Goal: Information Seeking & Learning: Learn about a topic

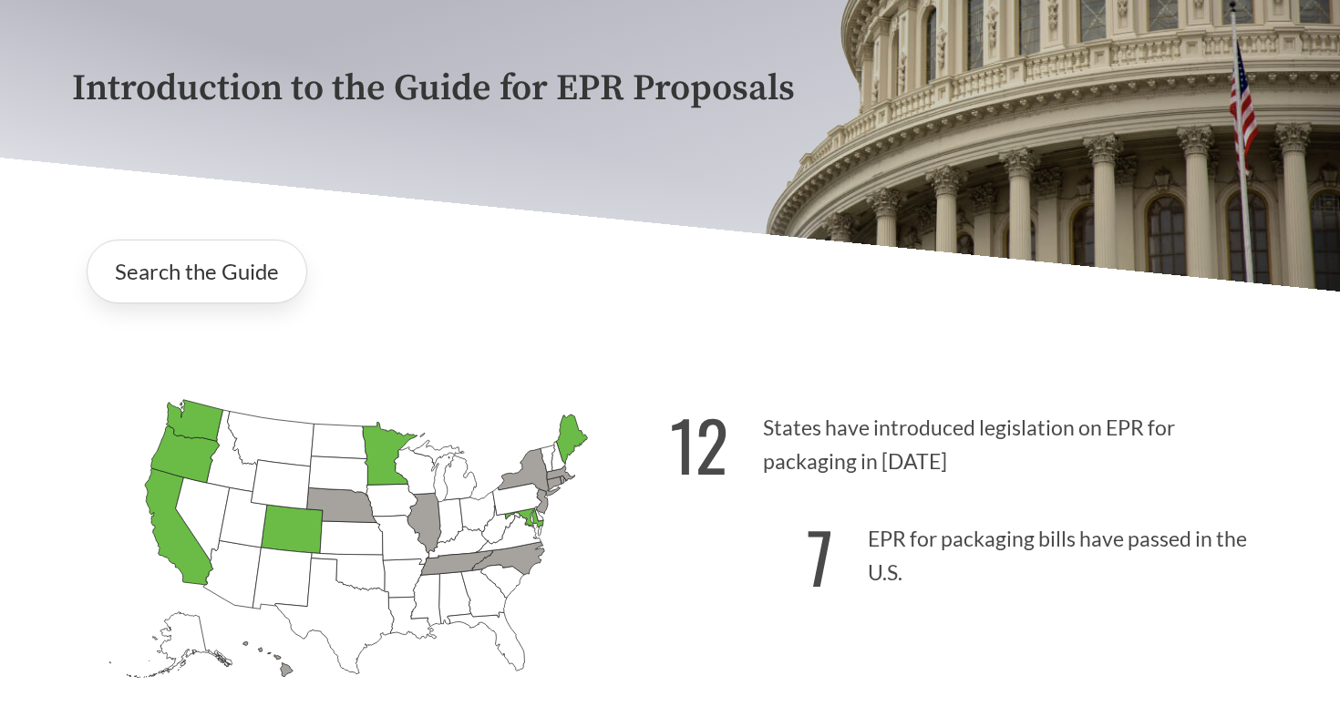
scroll to position [383, 0]
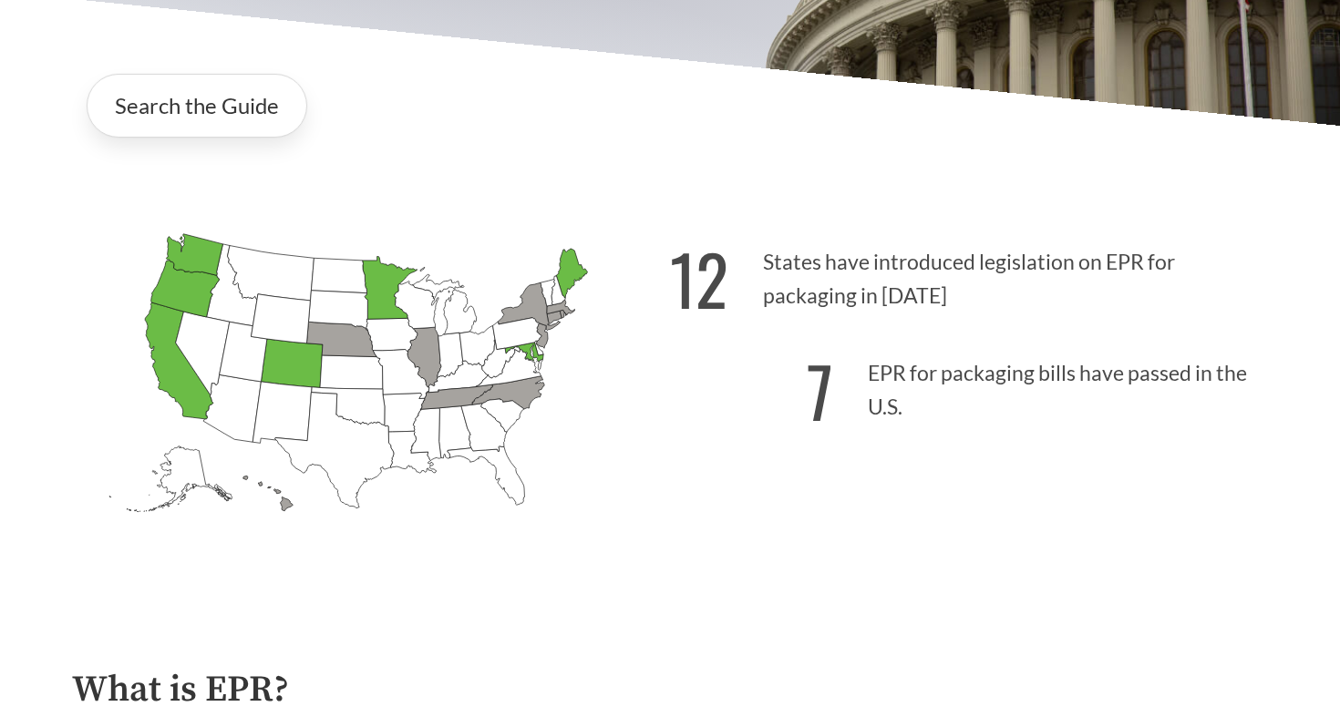
click at [166, 355] on icon "[US_STATE] Passed: 1" at bounding box center [179, 361] width 68 height 117
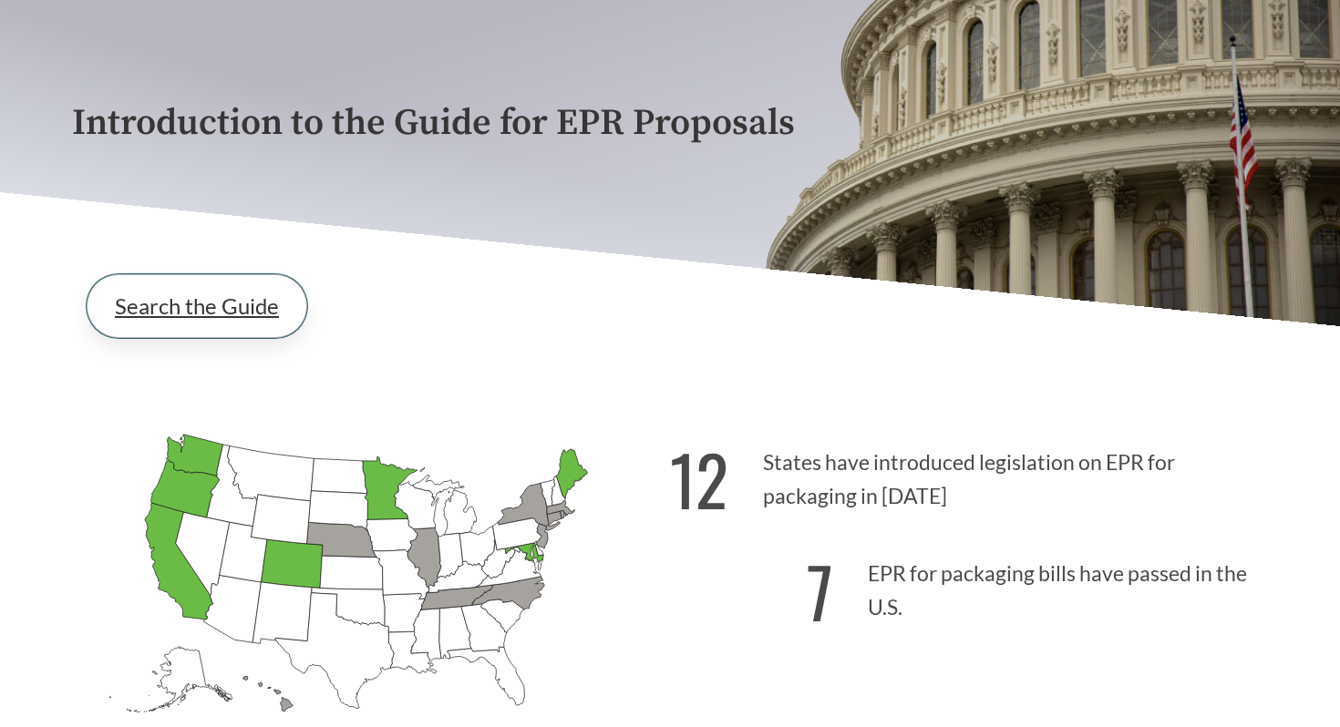
scroll to position [172, 0]
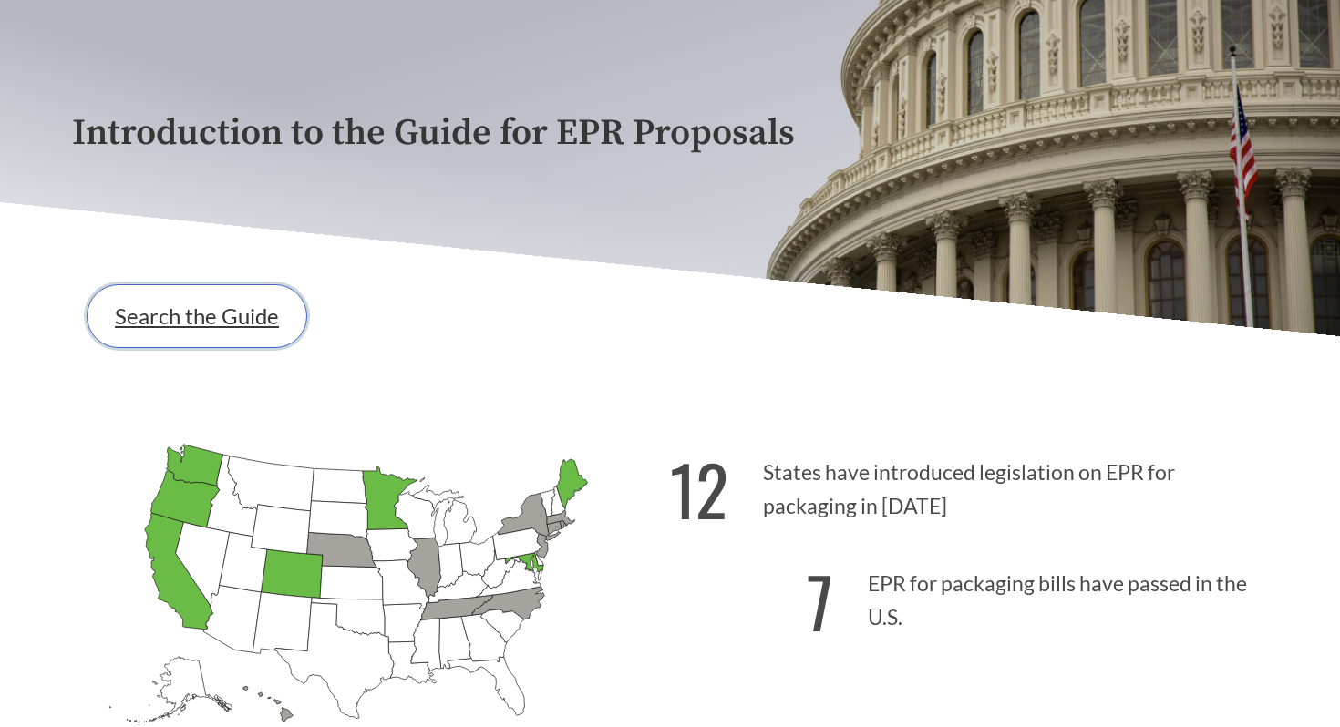
click at [252, 307] on link "Search the Guide" at bounding box center [197, 316] width 221 height 64
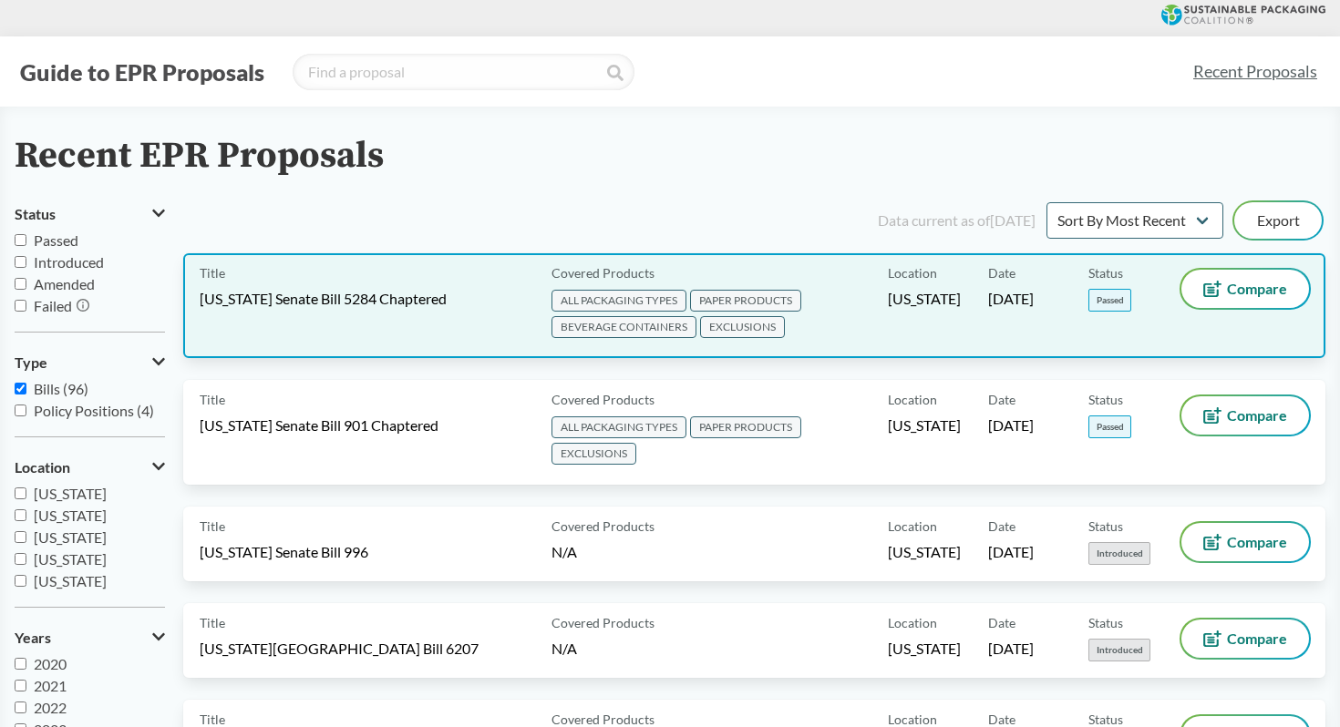
click at [386, 303] on span "[US_STATE] Senate Bill 5284 Chaptered" at bounding box center [323, 299] width 247 height 20
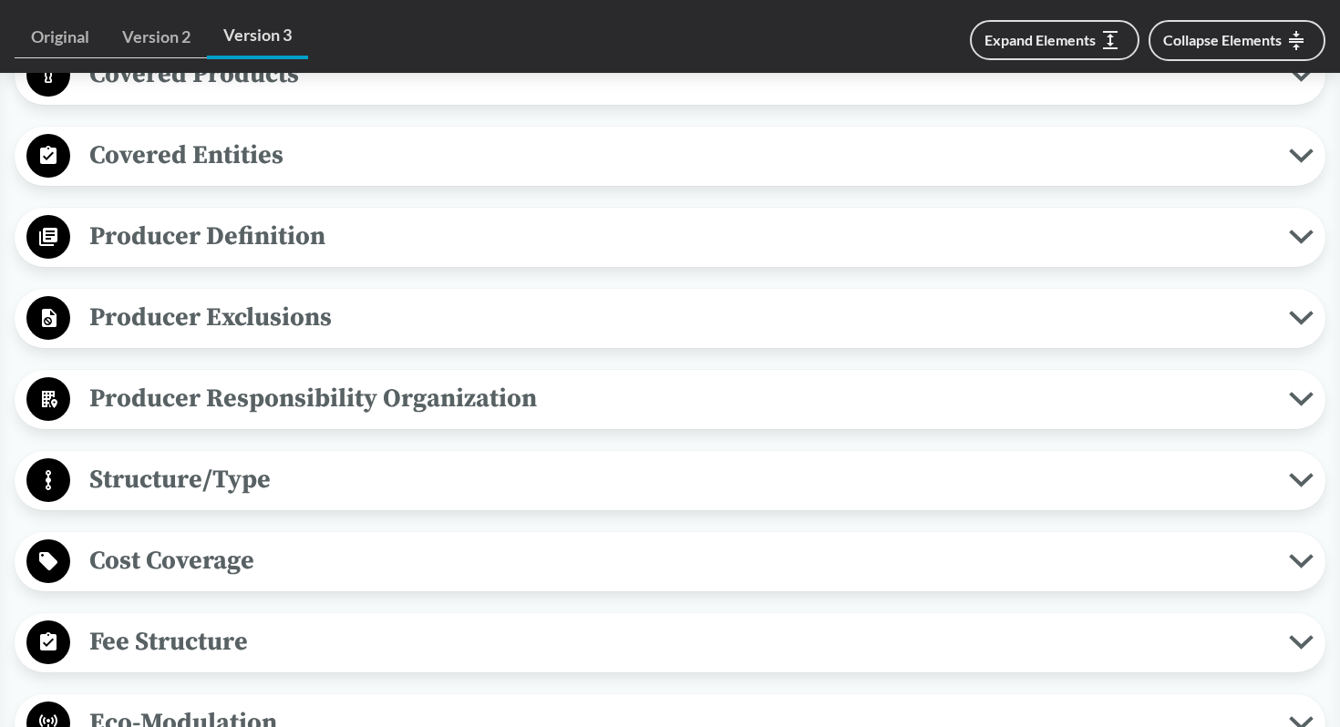
scroll to position [821, 0]
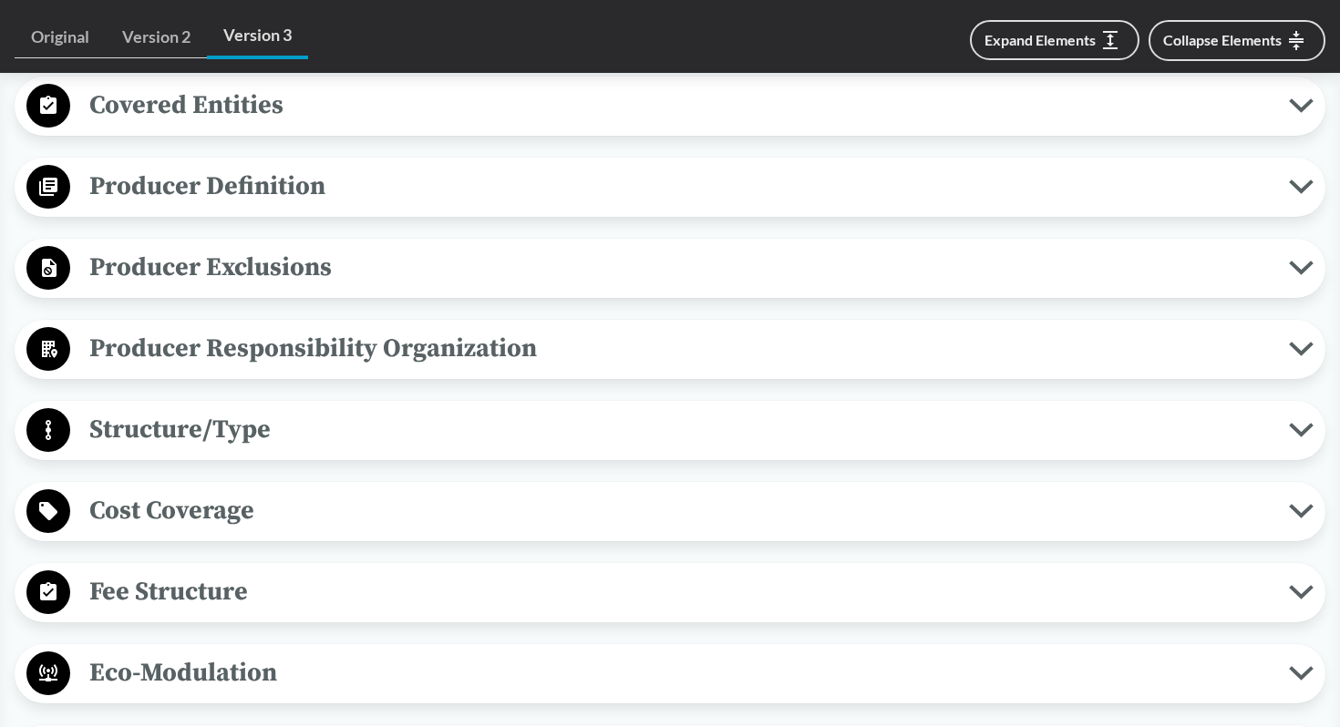
click at [499, 599] on span "Fee Structure" at bounding box center [679, 591] width 1219 height 41
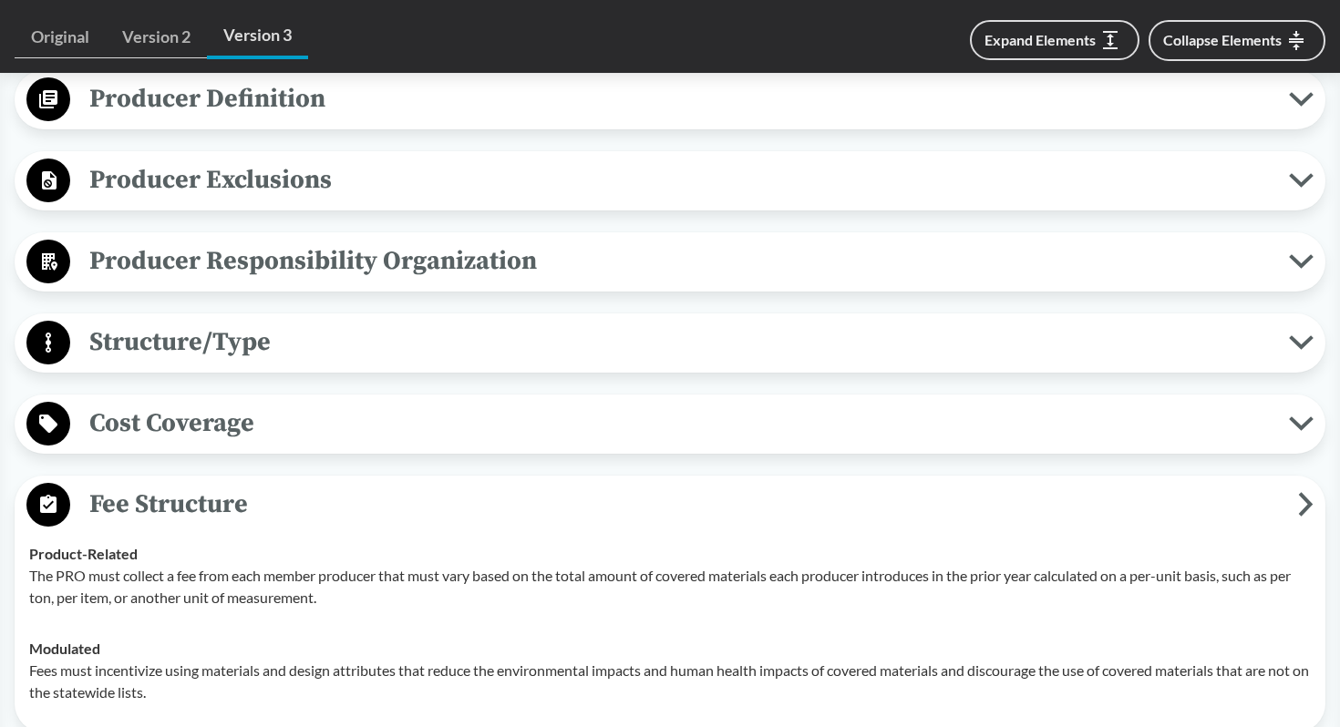
scroll to position [1059, 0]
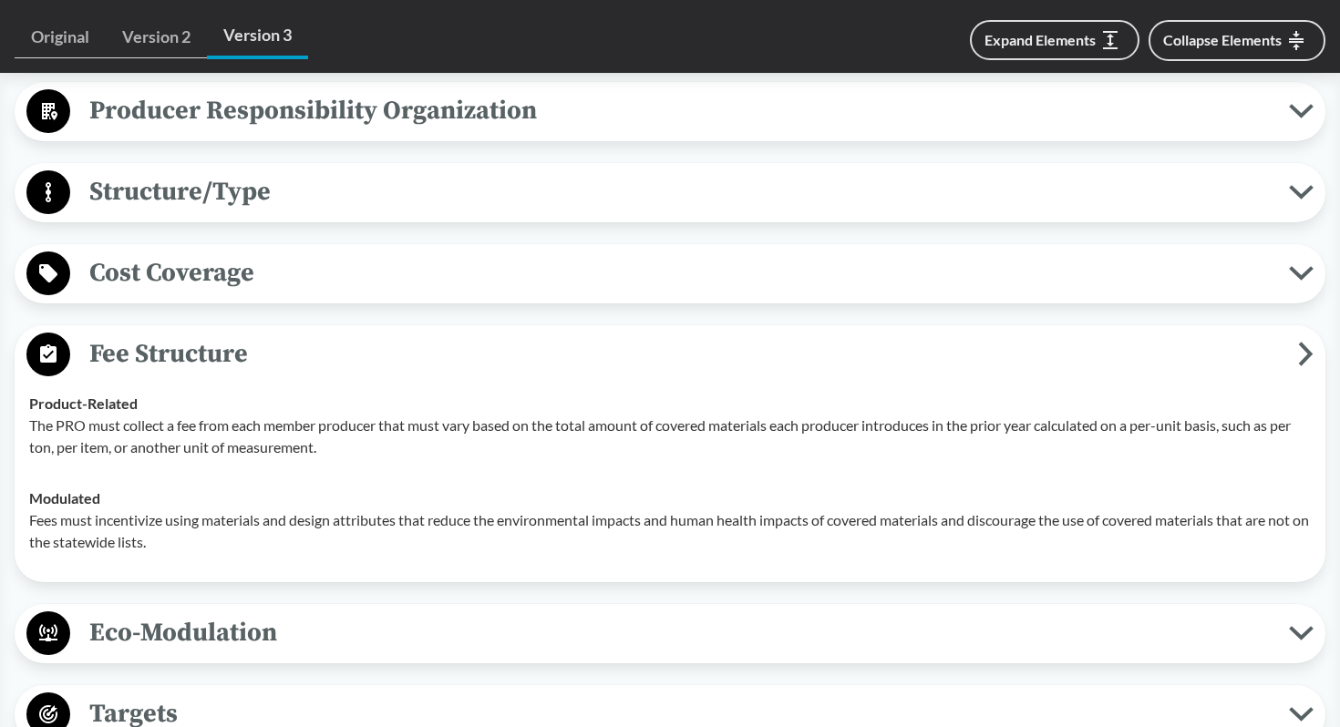
click at [524, 338] on span "Fee Structure" at bounding box center [684, 354] width 1228 height 41
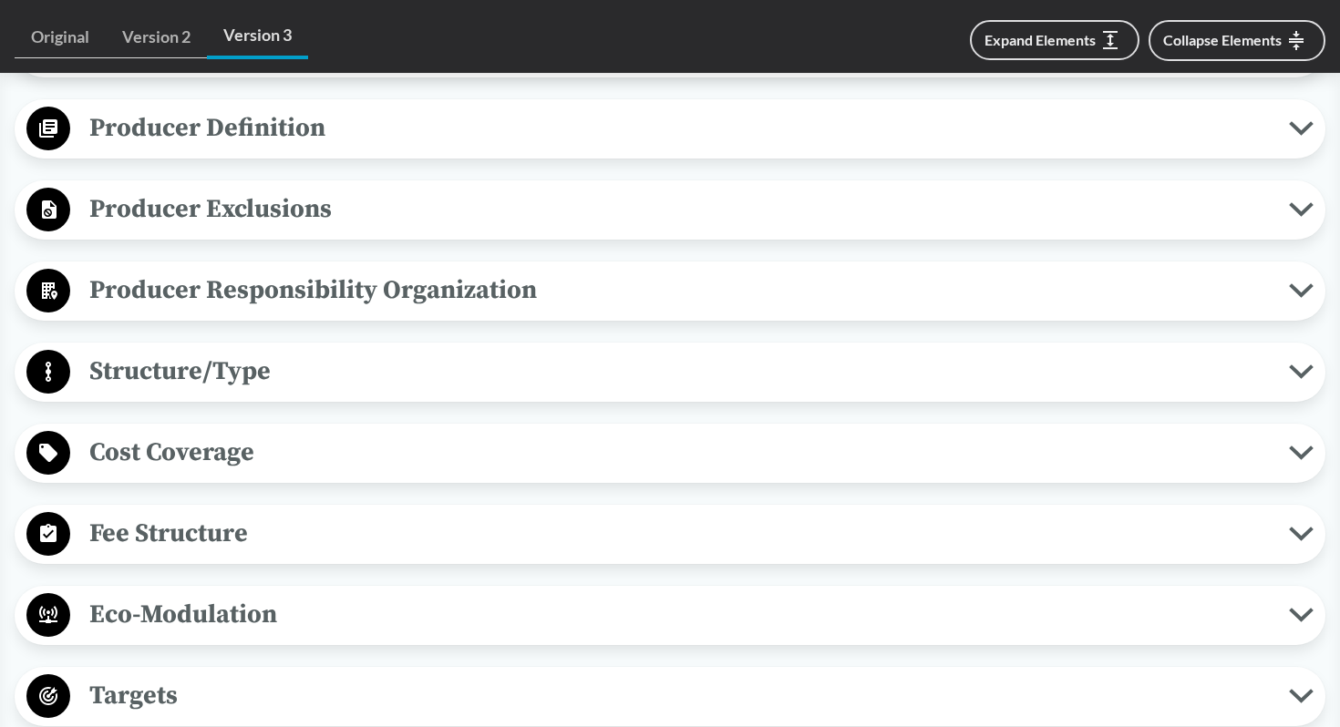
scroll to position [777, 0]
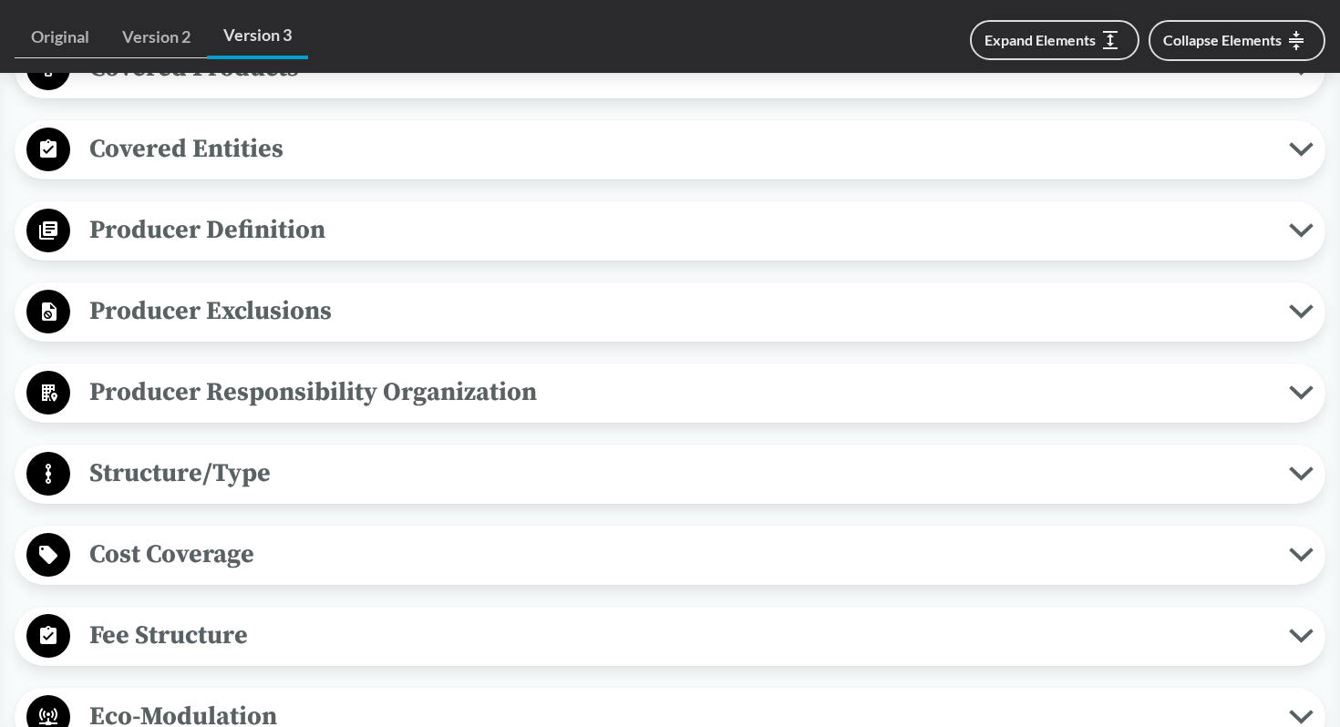
click at [501, 398] on span "Producer Responsibility Organization" at bounding box center [679, 392] width 1219 height 41
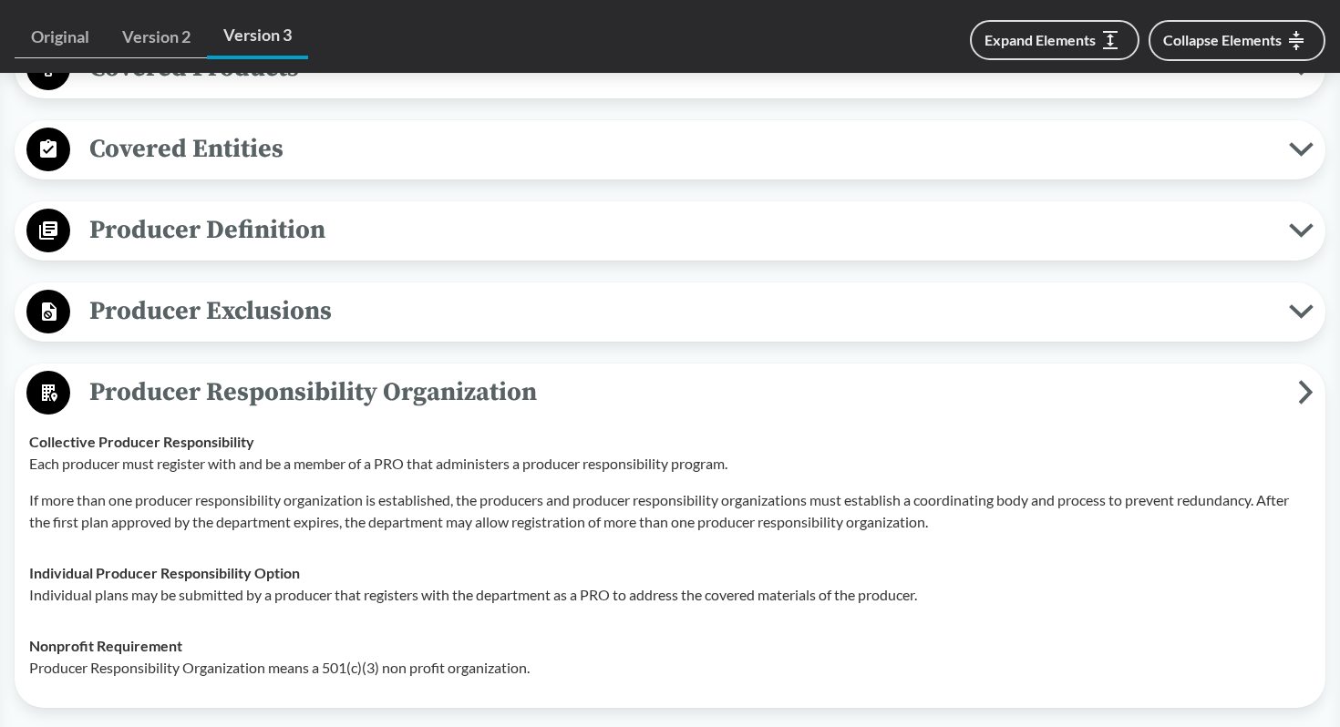
click at [331, 468] on p "Each producer must register with and be a member of a PRO that administers a pr…" at bounding box center [669, 464] width 1281 height 22
drag, startPoint x: 331, startPoint y: 468, endPoint x: 737, endPoint y: 466, distance: 406.5
click at [737, 466] on p "Each producer must register with and be a member of a PRO that administers a pr…" at bounding box center [669, 464] width 1281 height 22
click at [741, 497] on p "If more than one producer responsibility organization is established, the produ…" at bounding box center [669, 511] width 1281 height 44
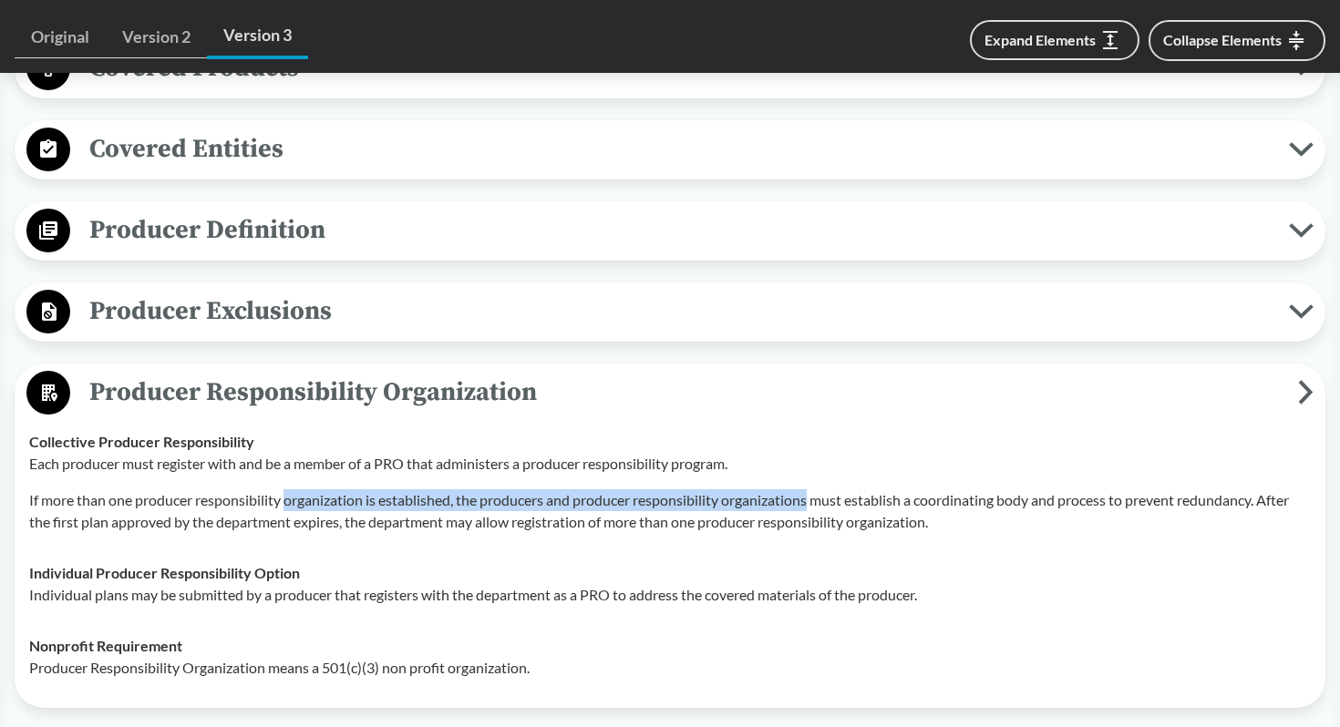
drag, startPoint x: 741, startPoint y: 497, endPoint x: 361, endPoint y: 503, distance: 380.1
click at [361, 503] on p "If more than one producer responsibility organization is established, the produ…" at bounding box center [669, 511] width 1281 height 44
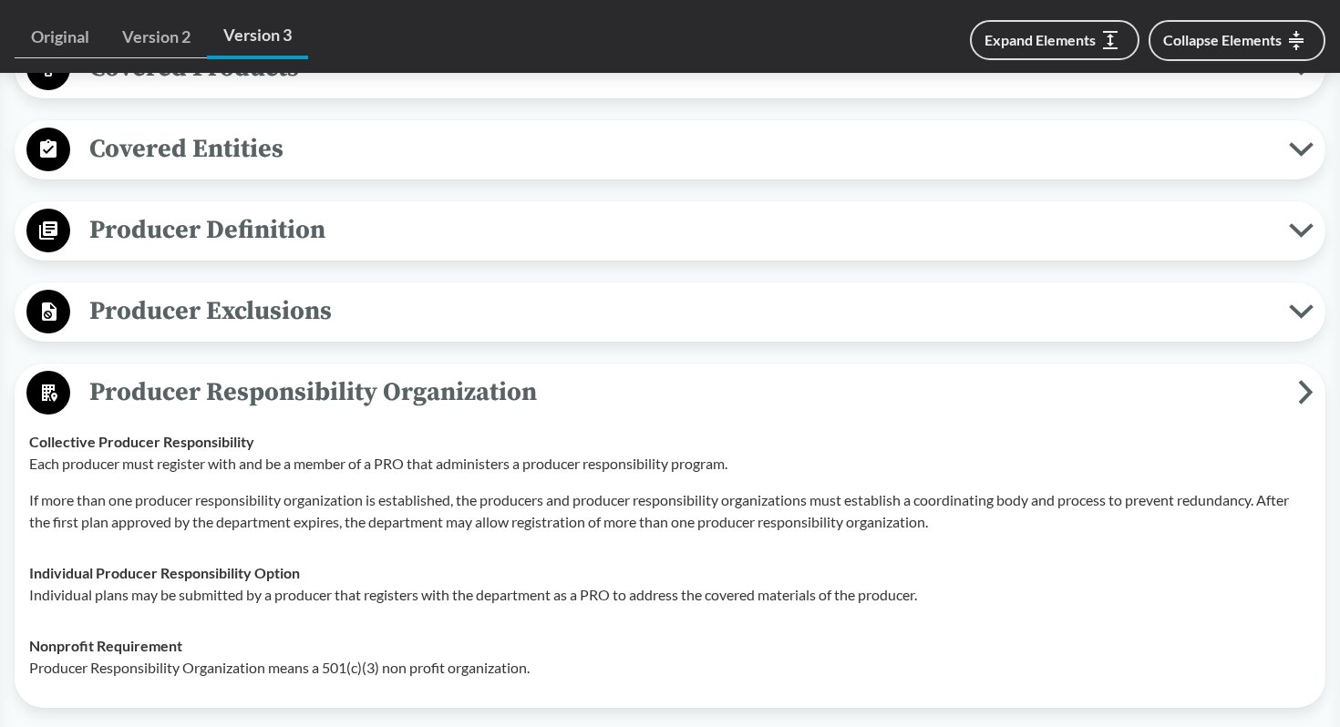
click at [361, 524] on p "If more than one producer responsibility organization is established, the produ…" at bounding box center [669, 511] width 1281 height 44
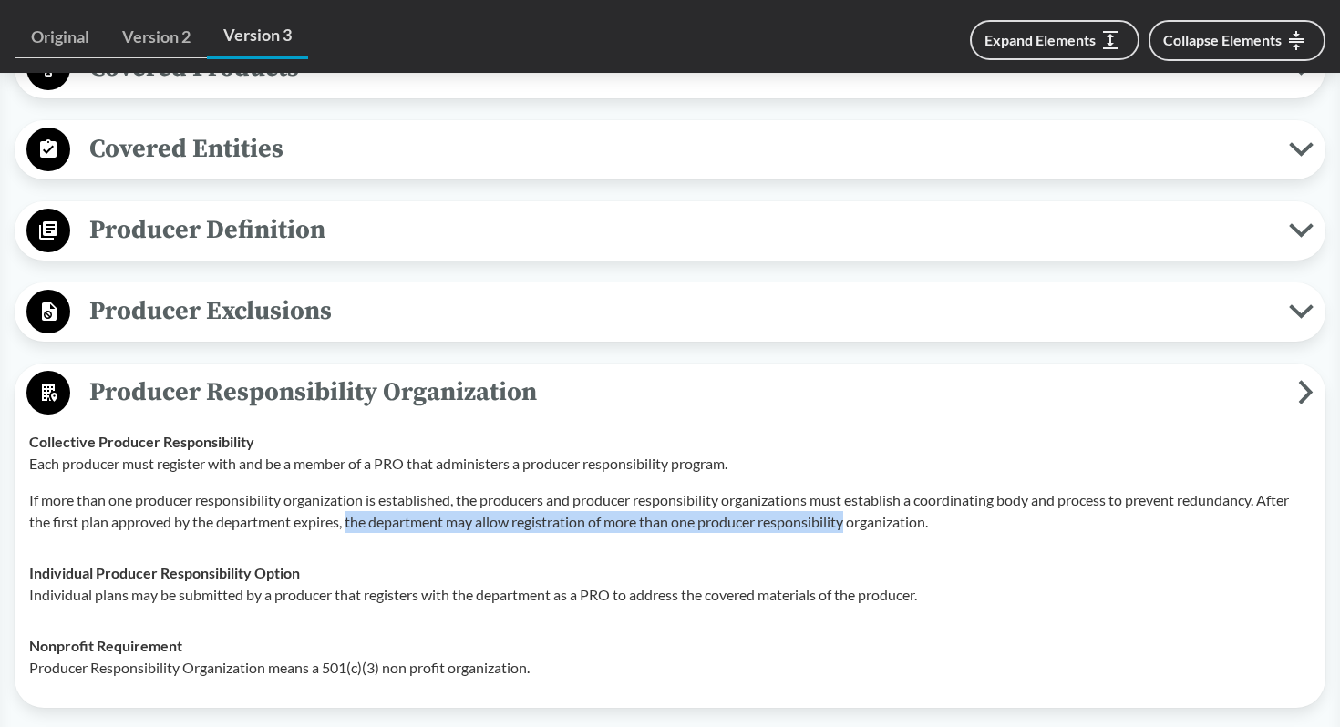
drag, startPoint x: 361, startPoint y: 524, endPoint x: 781, endPoint y: 520, distance: 420.2
click at [781, 520] on p "If more than one producer responsibility organization is established, the produ…" at bounding box center [669, 511] width 1281 height 44
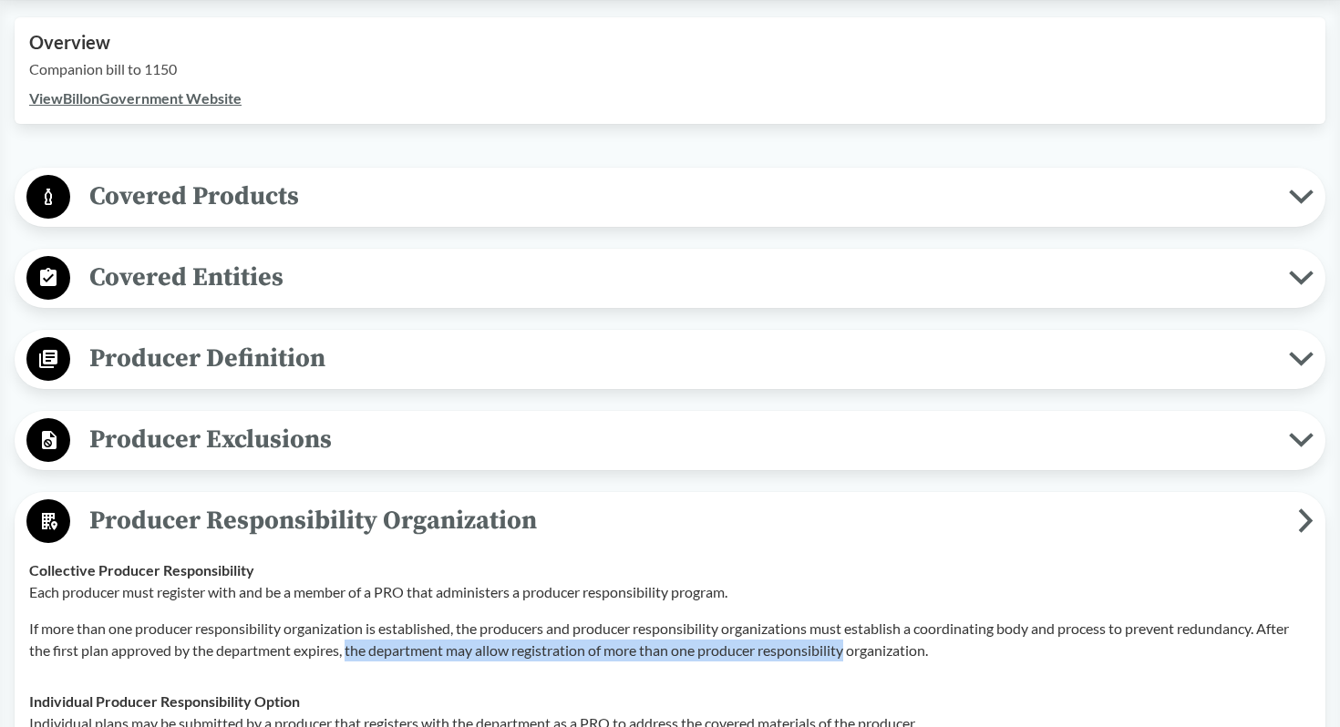
scroll to position [631, 0]
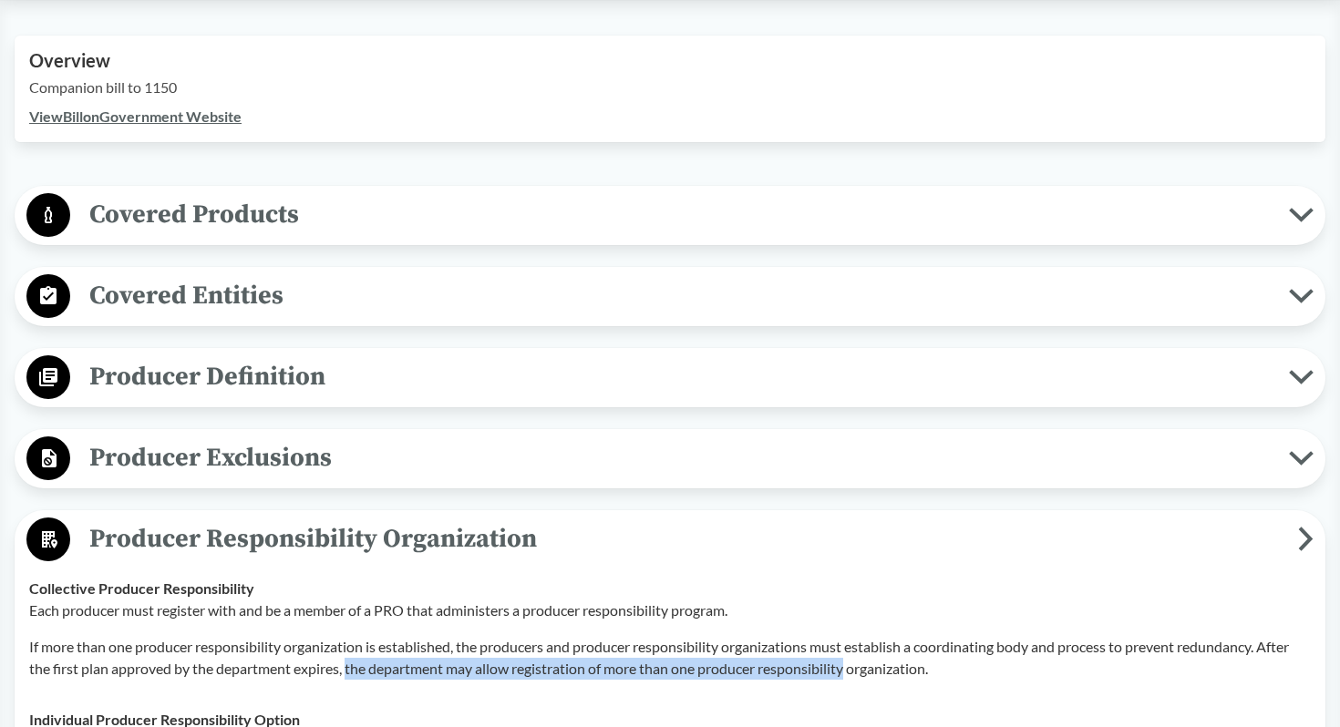
click at [517, 208] on span "Covered Products" at bounding box center [679, 214] width 1219 height 41
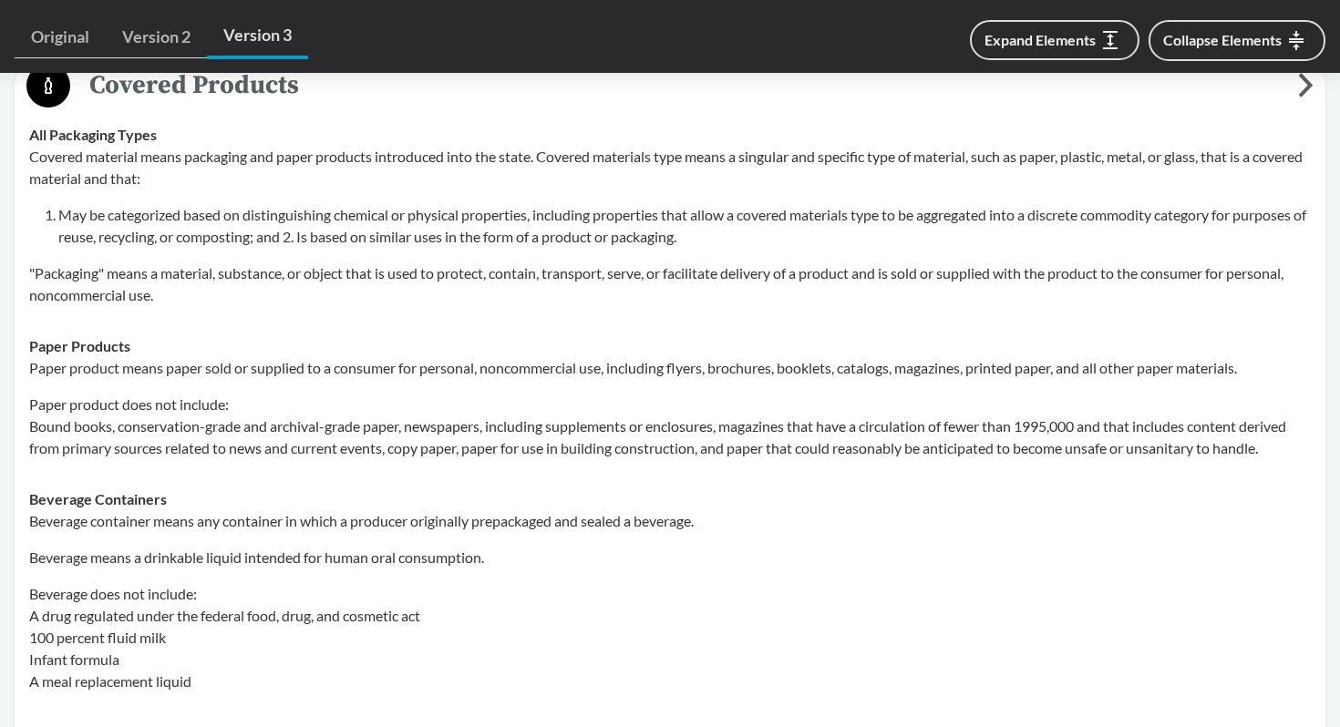
scroll to position [847, 0]
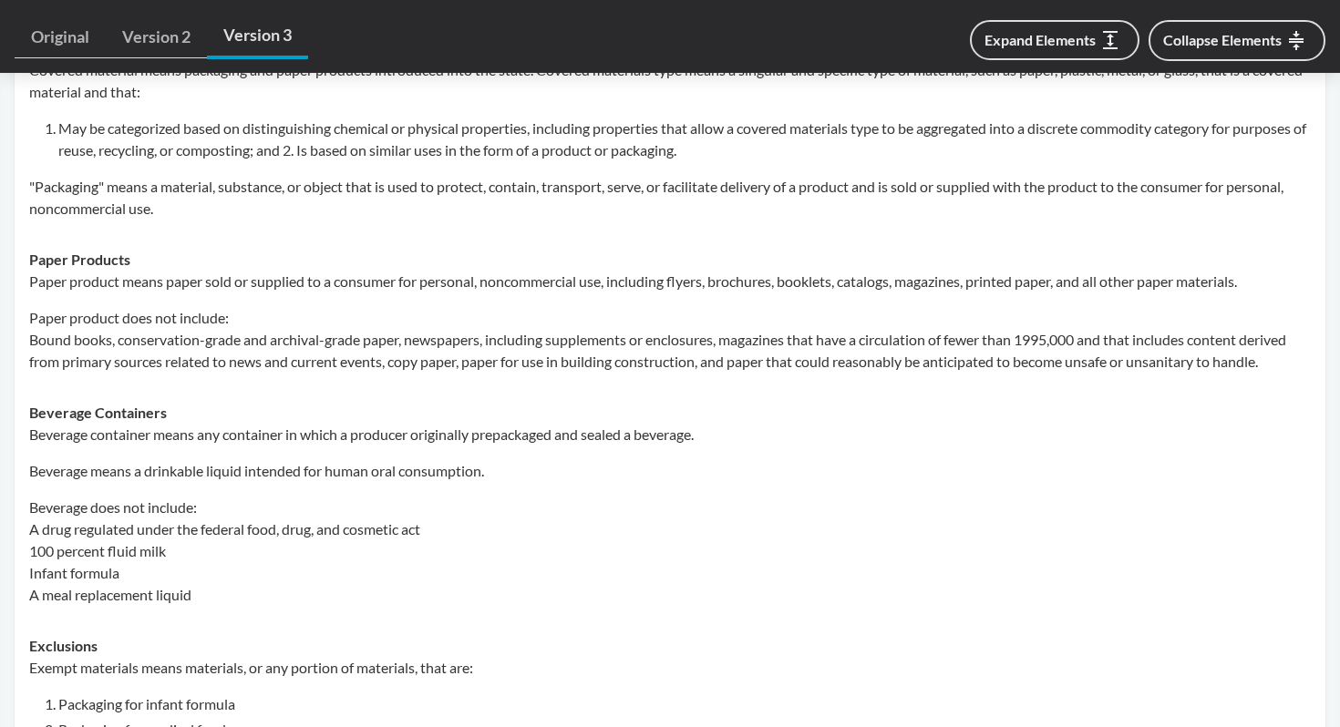
click at [291, 437] on p "Beverage container means any container in which a producer originally prepackag…" at bounding box center [669, 435] width 1281 height 22
drag, startPoint x: 291, startPoint y: 437, endPoint x: 668, endPoint y: 434, distance: 377.4
click at [668, 434] on p "Beverage container means any container in which a producer originally prepackag…" at bounding box center [669, 435] width 1281 height 22
click at [445, 470] on p "Beverage means a drinkable liquid intended for human oral consumption." at bounding box center [669, 471] width 1281 height 22
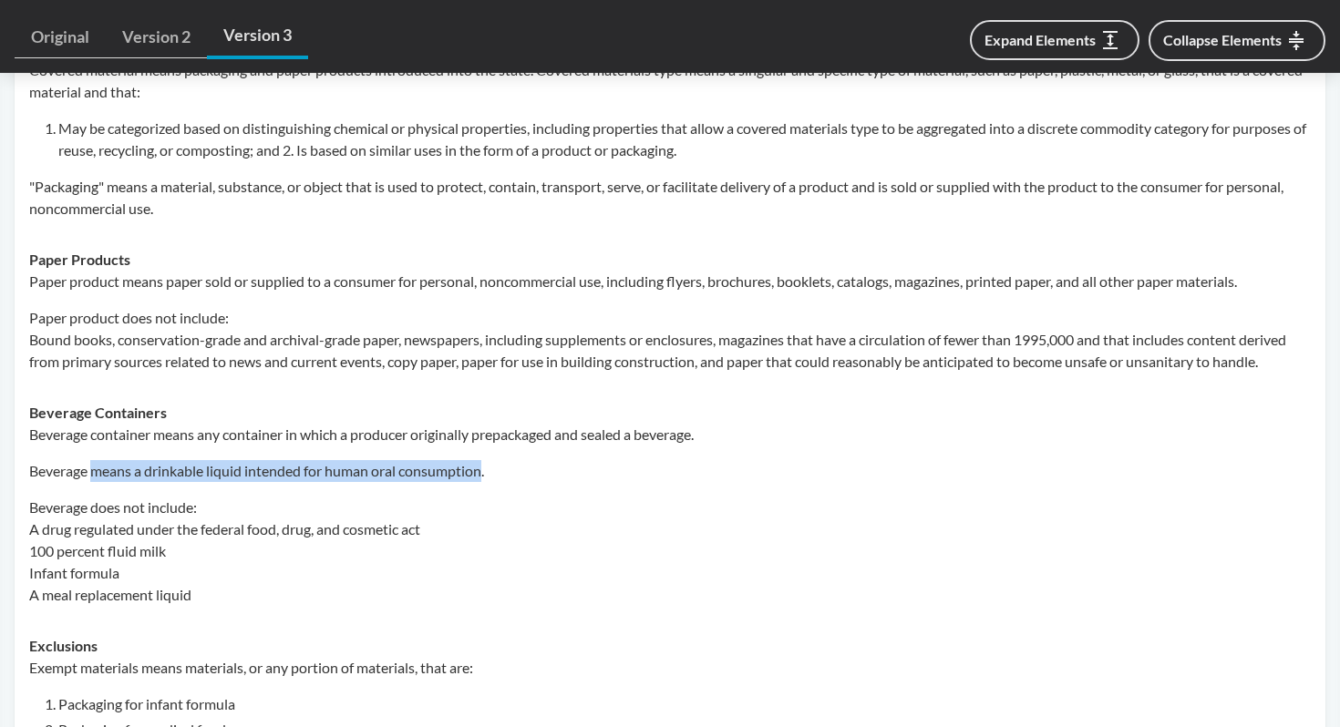
drag, startPoint x: 445, startPoint y: 470, endPoint x: 93, endPoint y: 462, distance: 351.9
click at [93, 462] on p "Beverage means a drinkable liquid intended for human oral consumption." at bounding box center [669, 471] width 1281 height 22
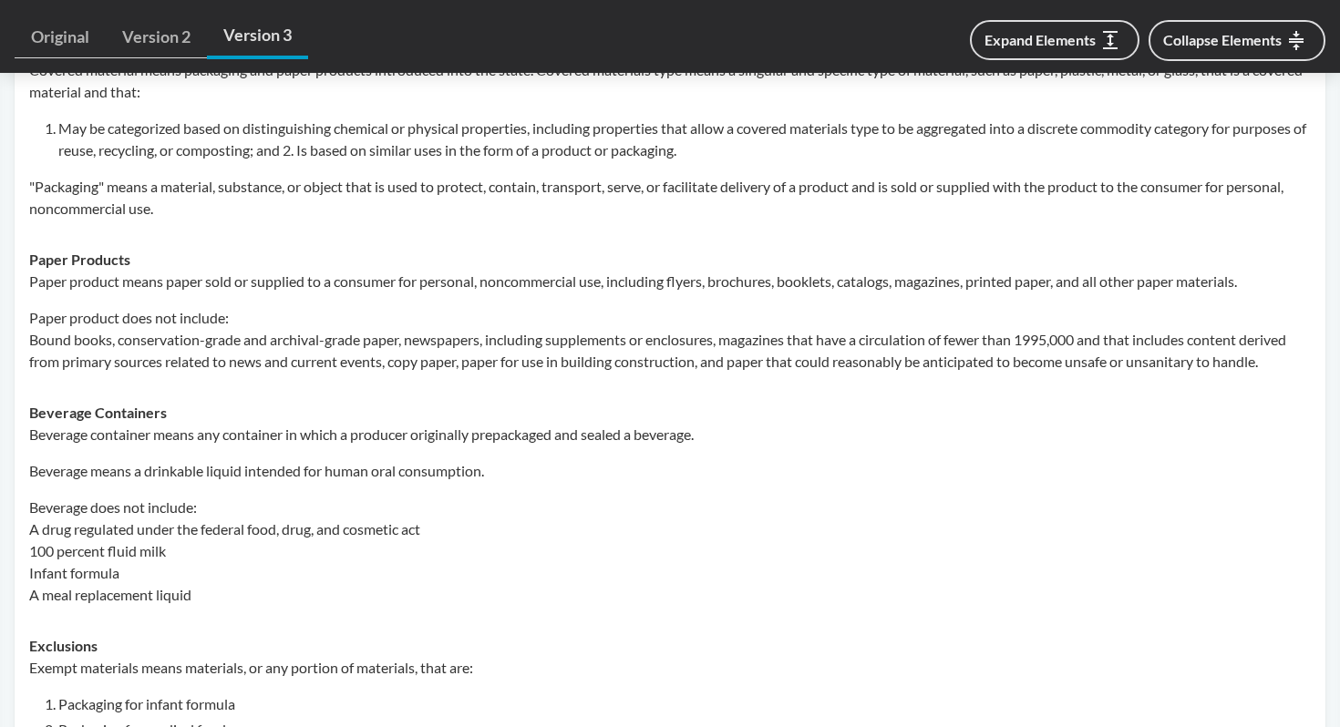
click at [87, 506] on p "Beverage does not include: A drug regulated under the federal food, drug, and c…" at bounding box center [669, 551] width 1281 height 109
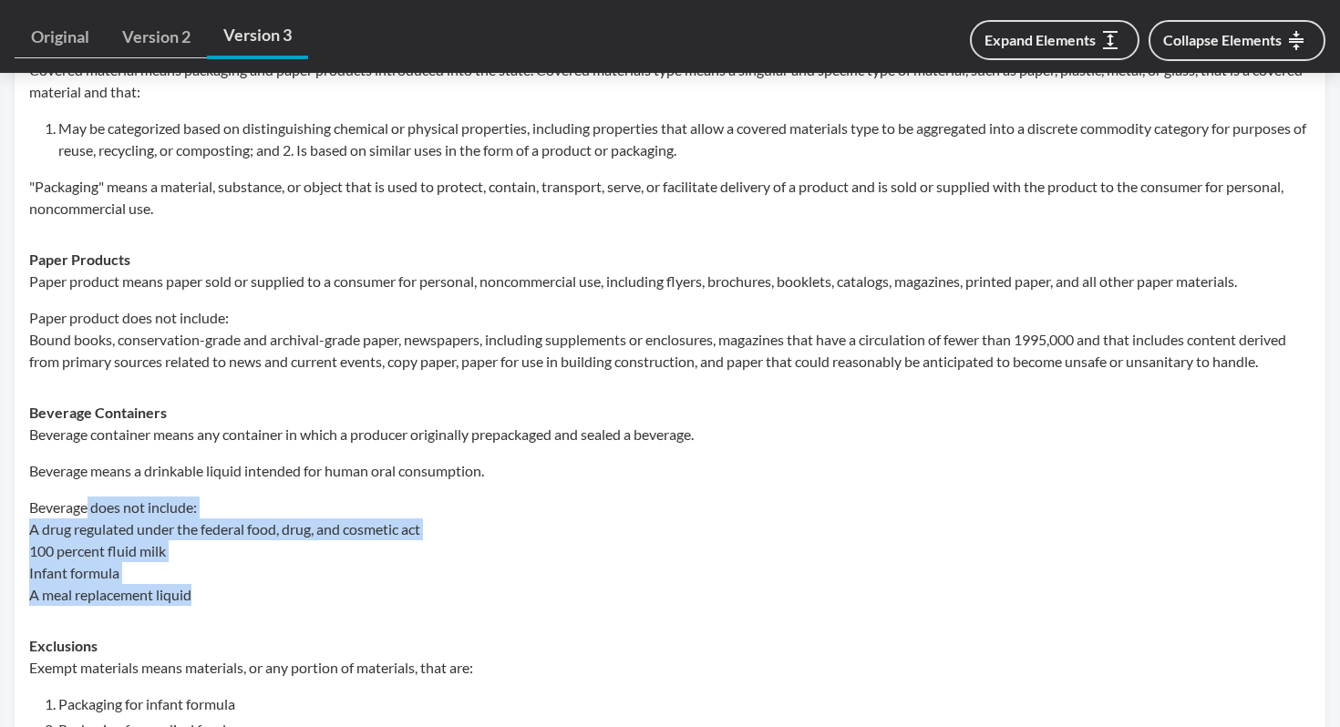
drag, startPoint x: 87, startPoint y: 506, endPoint x: 168, endPoint y: 591, distance: 117.3
click at [168, 591] on p "Beverage does not include: A drug regulated under the federal food, drug, and c…" at bounding box center [669, 551] width 1281 height 109
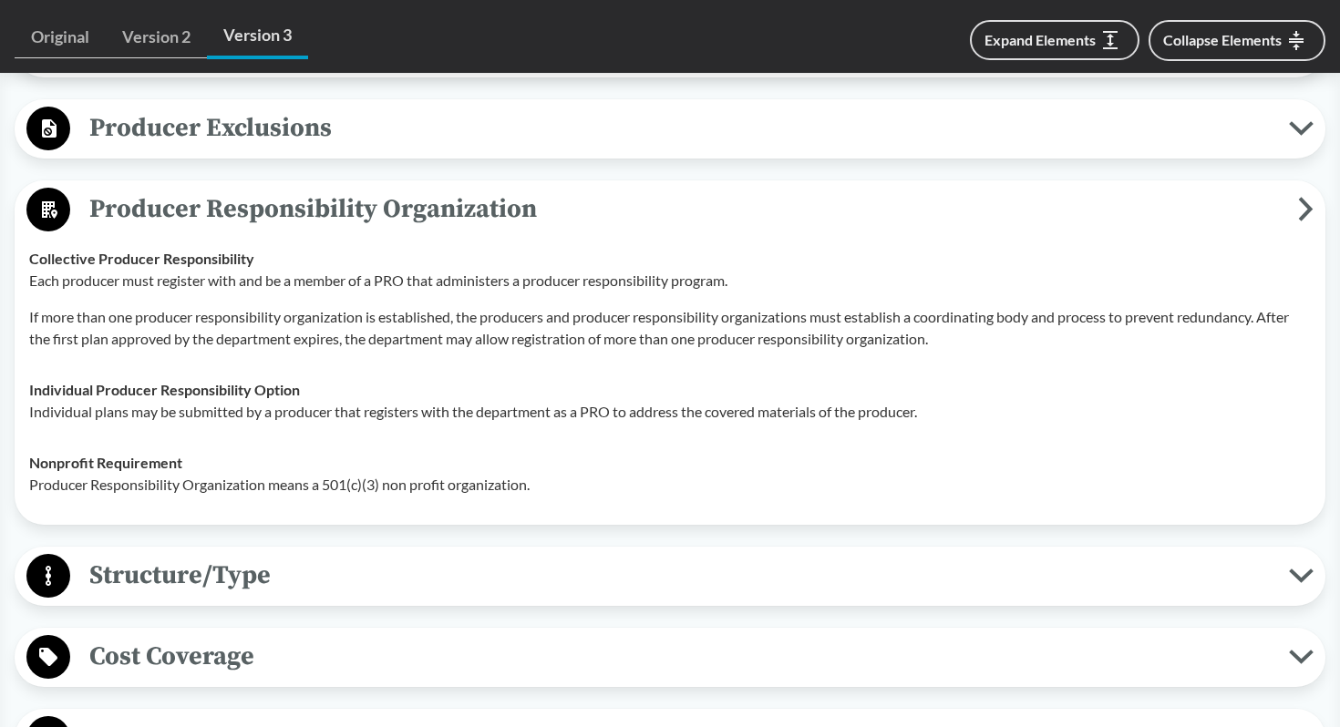
scroll to position [2580, 0]
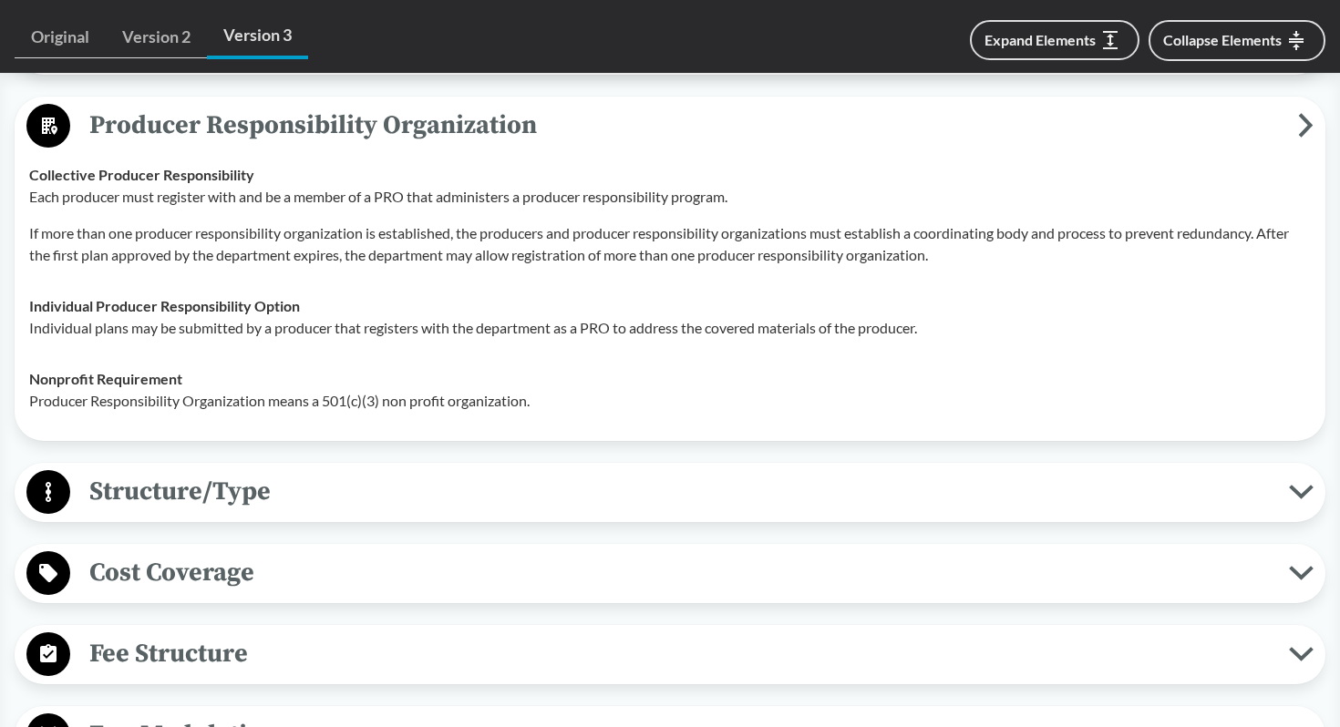
click at [319, 512] on span "Structure/Type" at bounding box center [679, 491] width 1219 height 41
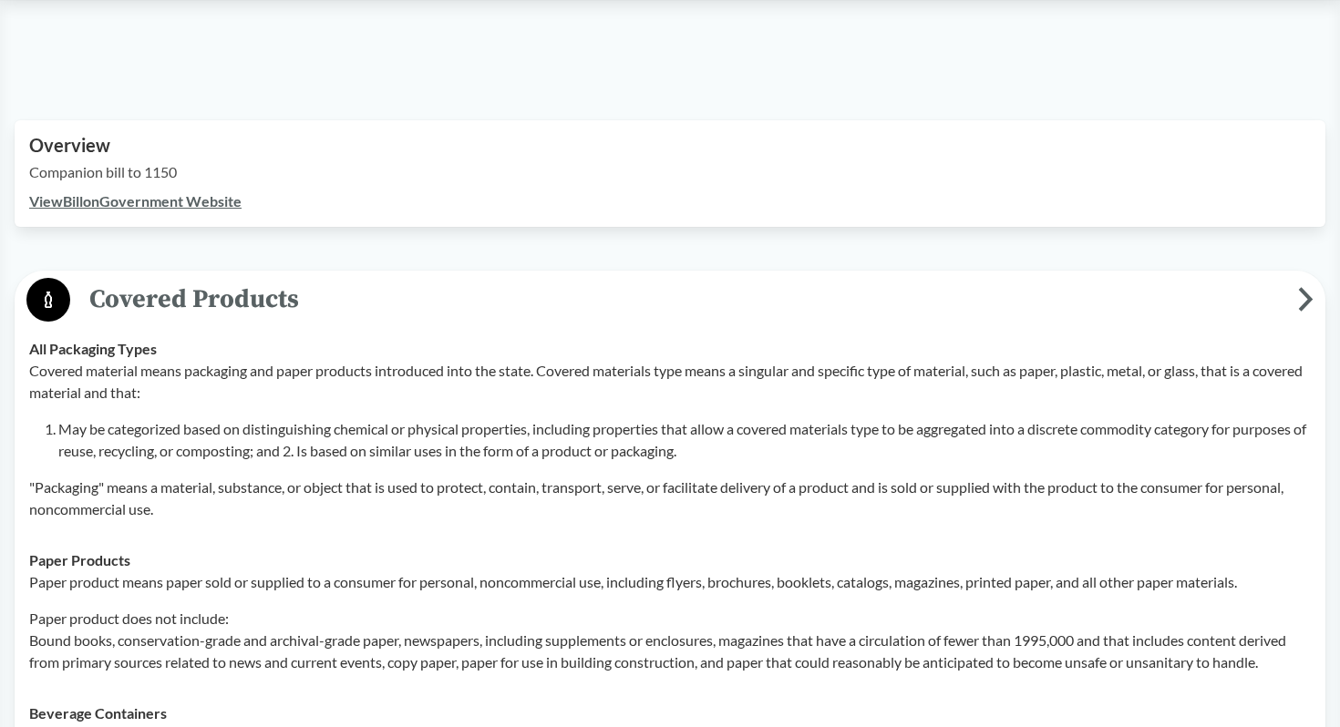
scroll to position [0, 0]
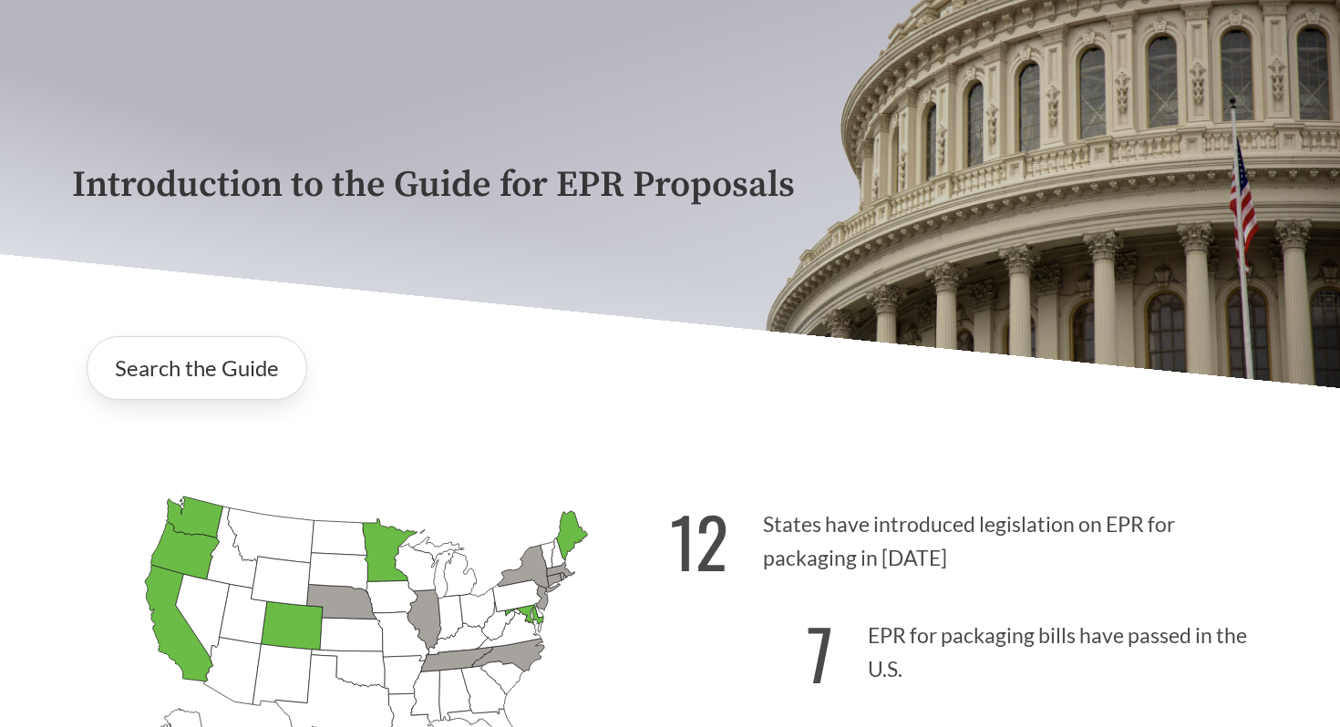
scroll to position [298, 0]
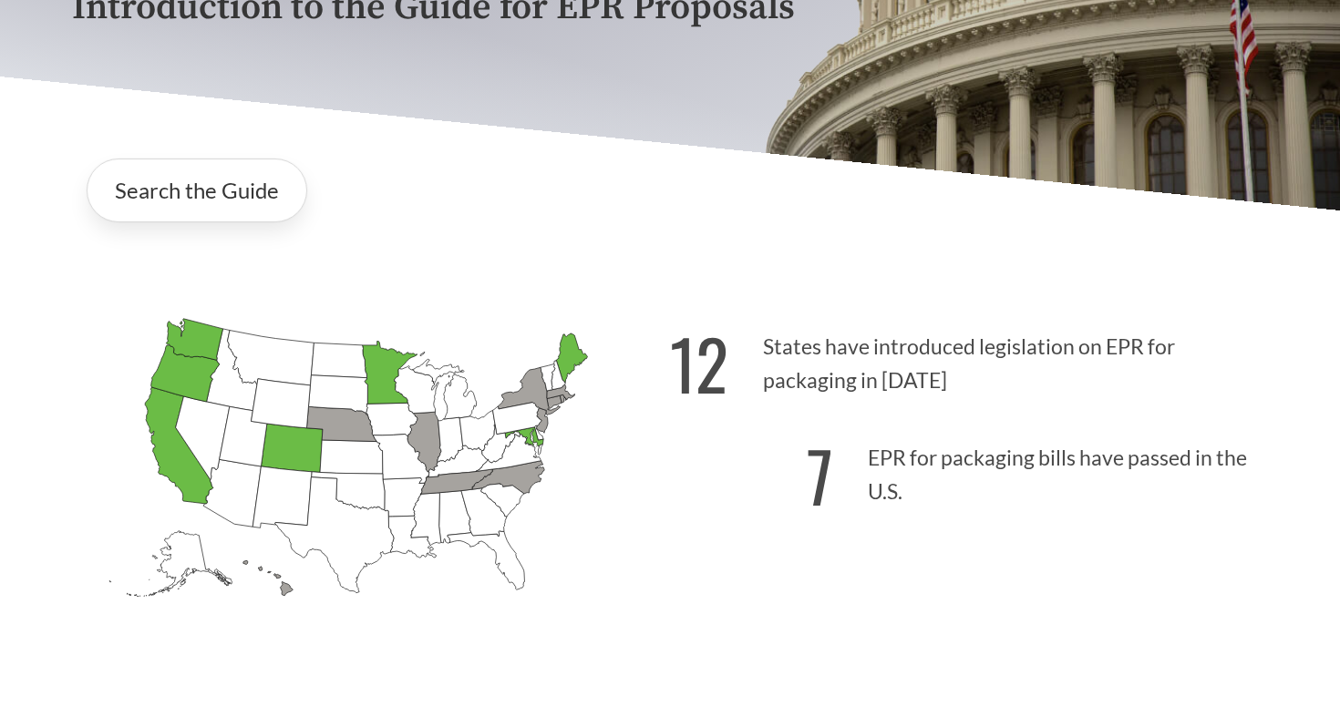
click at [181, 371] on icon "[US_STATE] Passed: 1" at bounding box center [185, 373] width 68 height 57
click at [189, 372] on icon "[US_STATE] Passed: 1" at bounding box center [185, 373] width 68 height 57
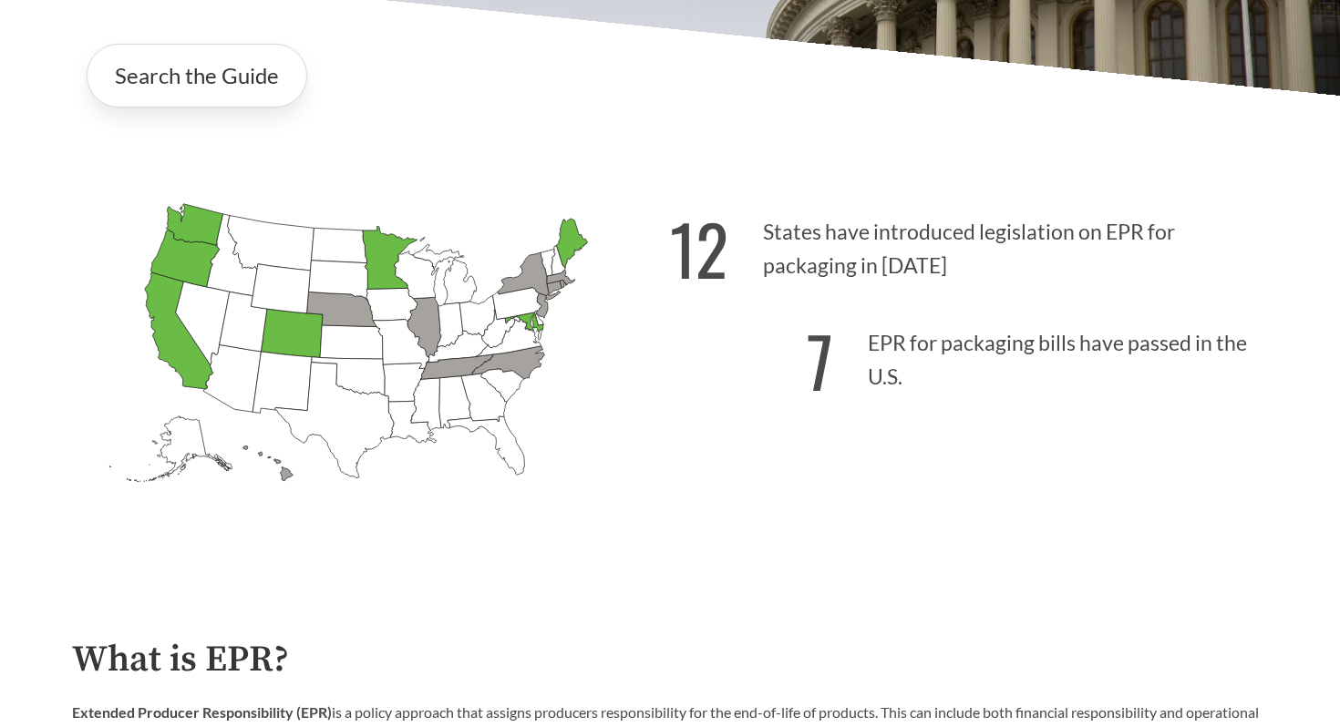
scroll to position [201, 0]
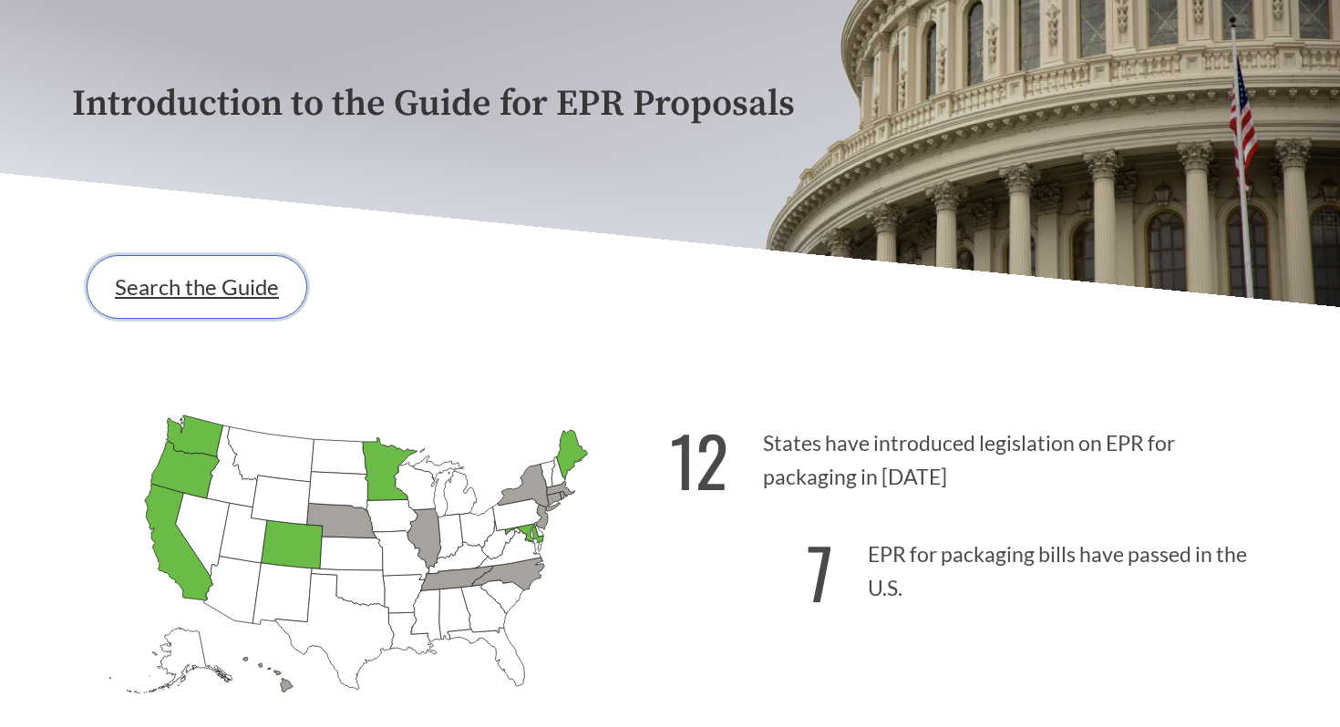
click at [161, 296] on link "Search the Guide" at bounding box center [197, 287] width 221 height 64
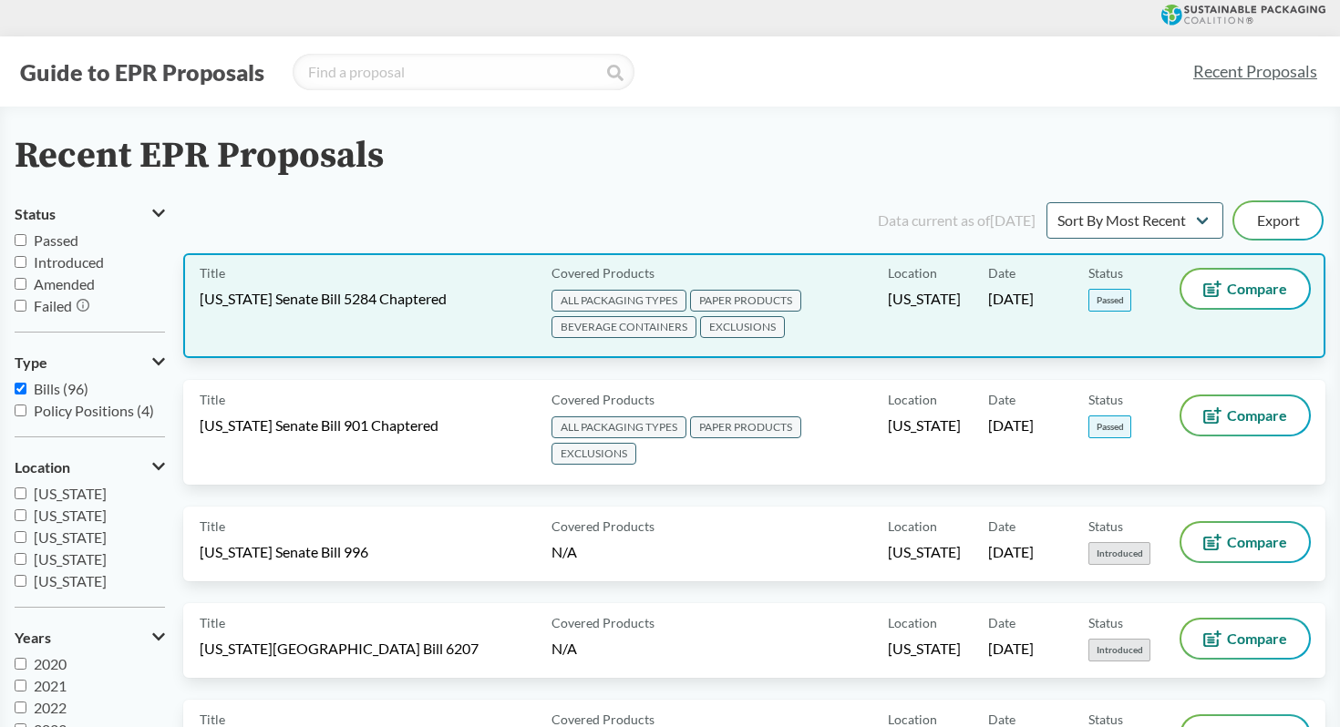
click at [1111, 273] on span "Status" at bounding box center [1105, 272] width 35 height 19
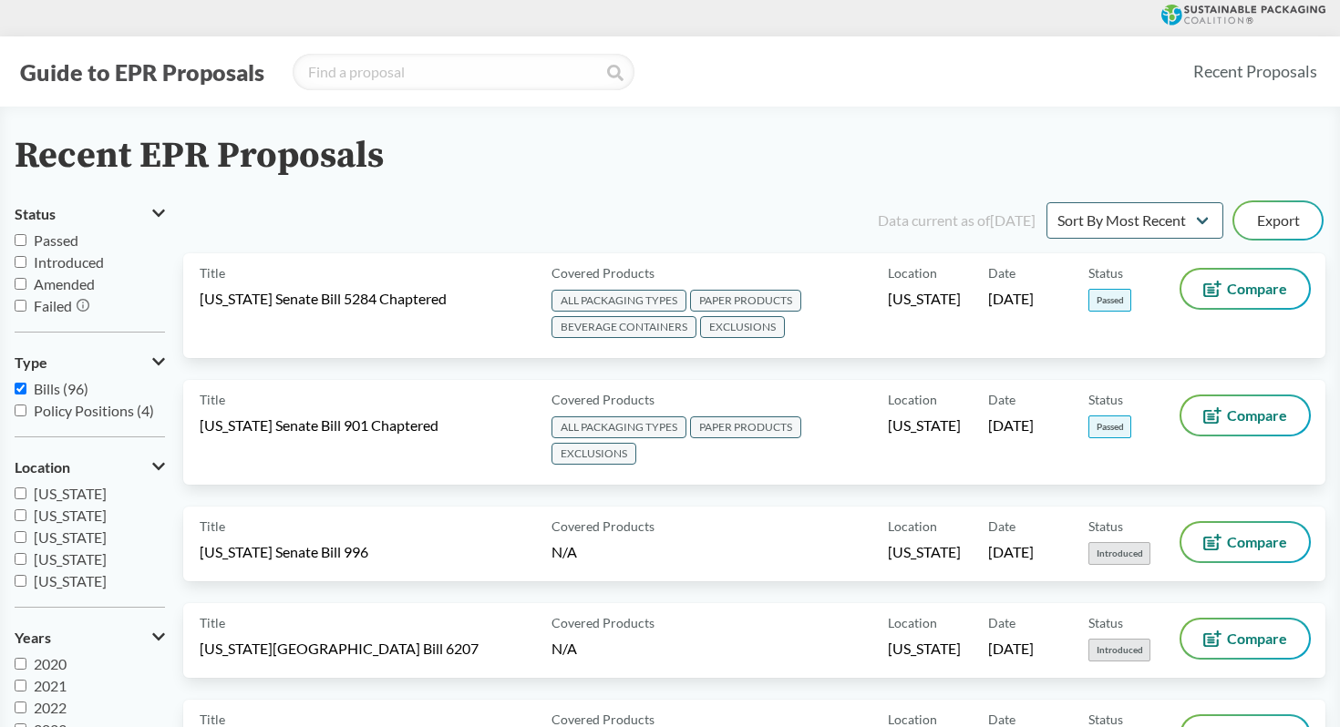
click at [24, 242] on input "Passed" at bounding box center [21, 240] width 12 height 12
checkbox input "true"
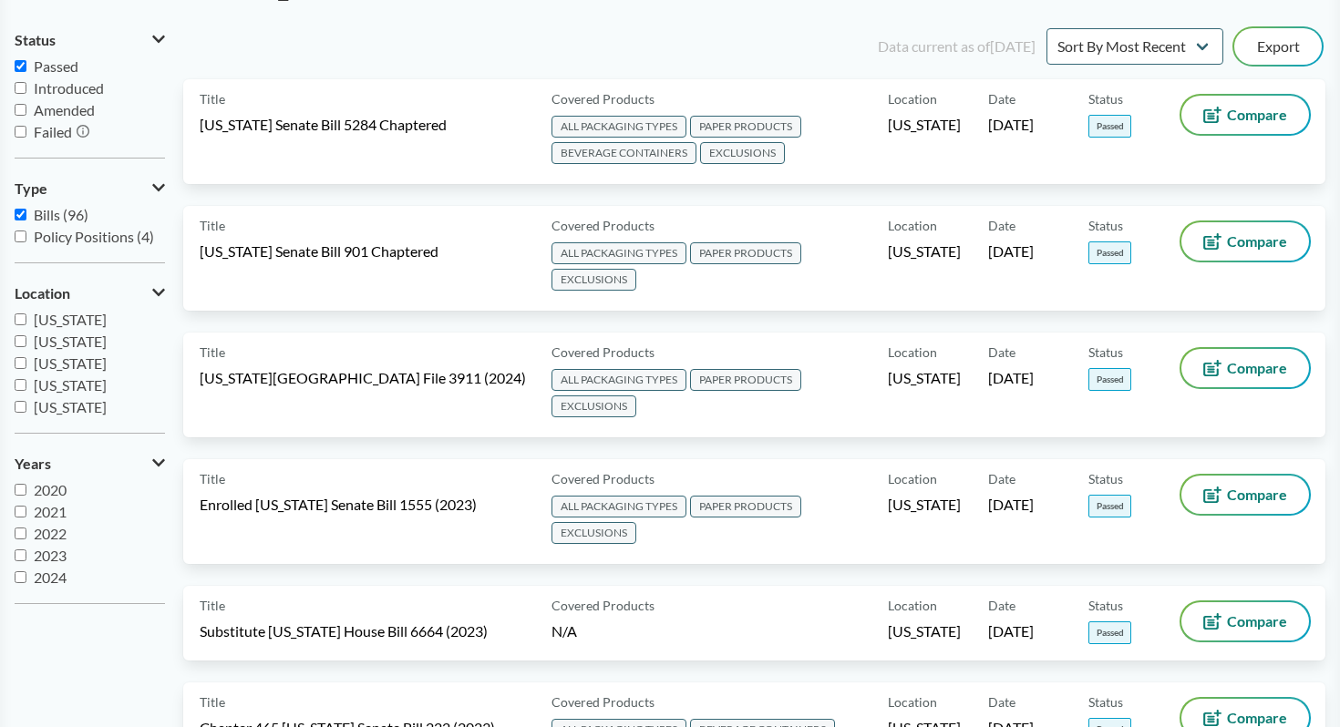
scroll to position [109, 0]
